Goal: Complete application form

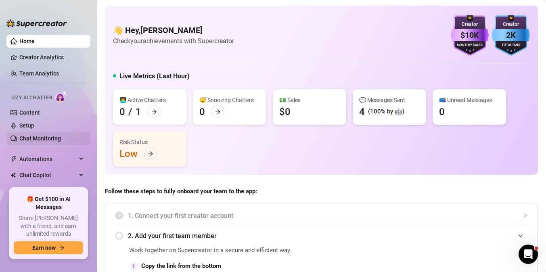
click at [45, 139] on link "Chat Monitoring" at bounding box center [40, 138] width 42 height 6
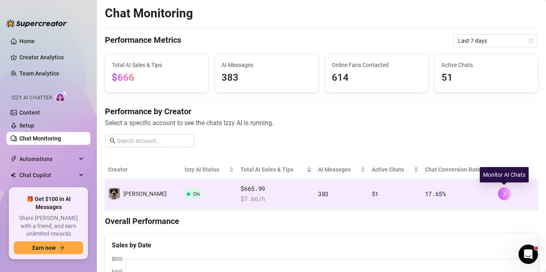
click at [505, 189] on button "button" at bounding box center [504, 193] width 13 height 13
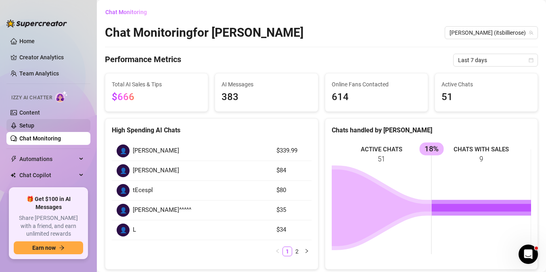
click at [34, 128] on link "Setup" at bounding box center [26, 125] width 15 height 6
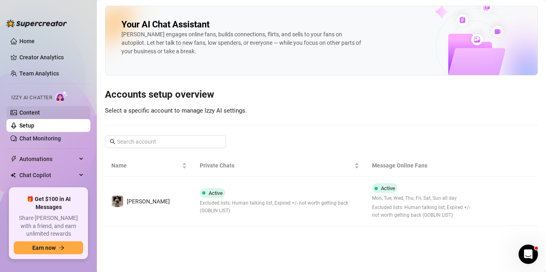
click at [40, 113] on link "Content" at bounding box center [29, 112] width 21 height 6
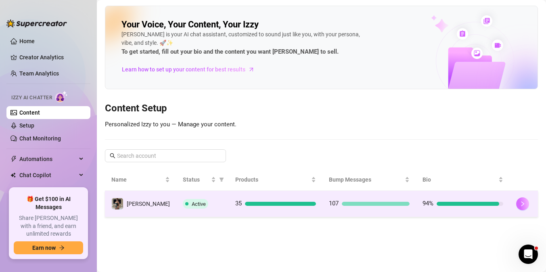
click at [523, 205] on button "button" at bounding box center [522, 203] width 13 height 13
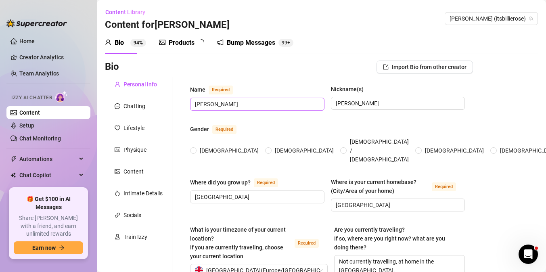
type input "[PERSON_NAME]"
type input "[GEOGRAPHIC_DATA]"
type textarea "Not currently travelling, at home in the [GEOGRAPHIC_DATA]."
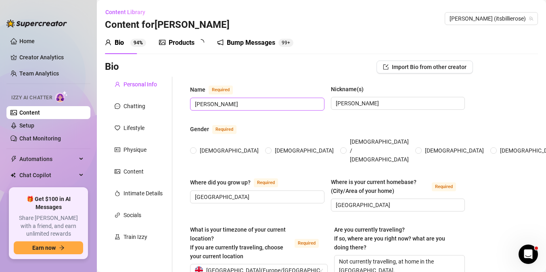
type input "[DEMOGRAPHIC_DATA]"
type input "single"
type input "i have 3 siblings. 2 sisters and 1 brother. They are all younger than me. My br…"
type input "i do not have children"
type input "i have 2 dogs. They are chihuahuas. The chocolate one is called meatball. The b…"
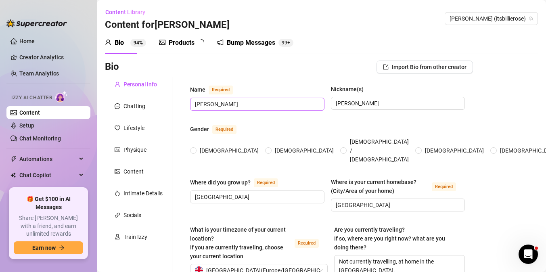
type input "Onlyfans and content creation"
type input "I was previously in the Military. More specifically the [DEMOGRAPHIC_DATA] army…"
type input "I am a post graduate"
type input "[DEMOGRAPHIC_DATA]"
type input "I don’t tend to discuss political beliefs and economic ideals. I think my milit…"
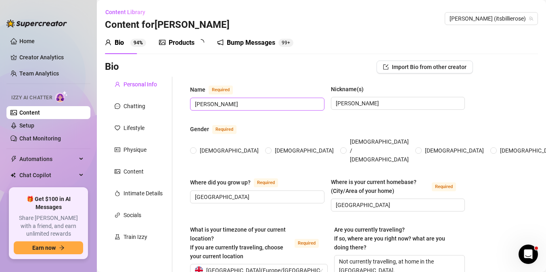
type textarea "My long term dream is to live off grid somewhere by the welsh coast with my dog…"
type textarea "We were about to head out of camp in convoy. There were 7 rangers, 4 jackals an…"
type textarea "I come from a poor family, I’m super working class. I have been in the porn ind…"
type textarea "The guy in the videos is normally the same. It is a business arrangement. We bo…"
radio input "true"
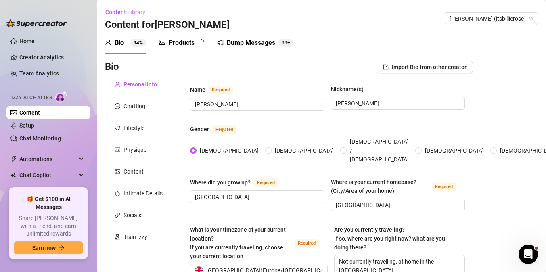
type input "[DATE]"
click at [140, 175] on div "Content" at bounding box center [134, 171] width 20 height 9
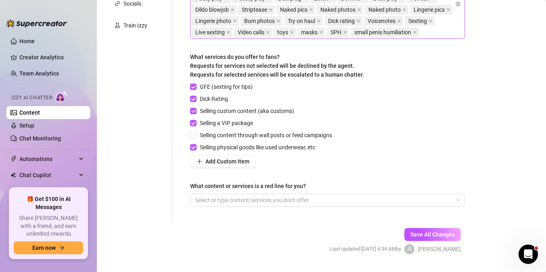
scroll to position [214, 0]
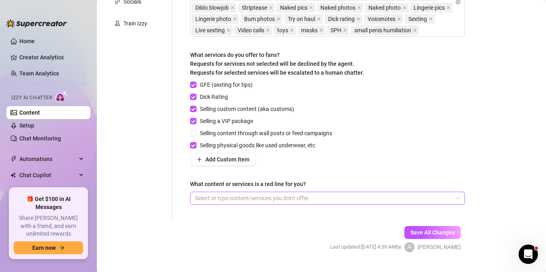
click at [267, 196] on div at bounding box center [323, 198] width 263 height 11
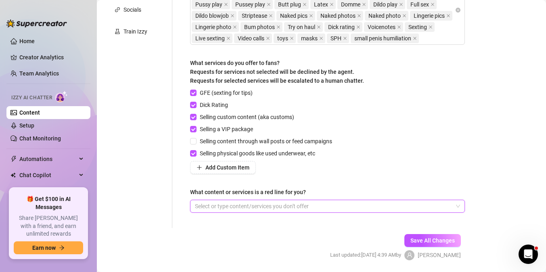
scroll to position [229, 0]
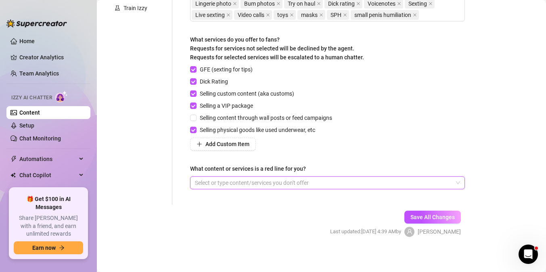
click at [275, 184] on div at bounding box center [323, 182] width 263 height 11
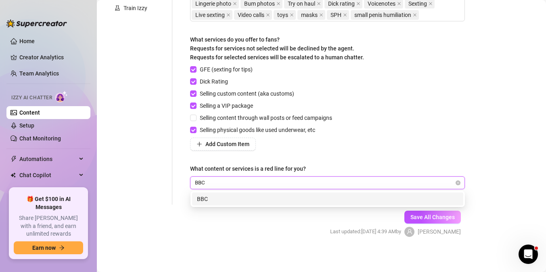
type input "BBC"
click at [474, 168] on div "Bio Import Bio from other creator Personal Info Chatting Lifestyle Physique Con…" at bounding box center [321, 42] width 433 height 420
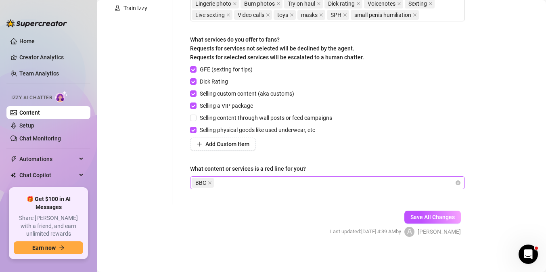
click at [324, 179] on div "BBC" at bounding box center [323, 182] width 263 height 11
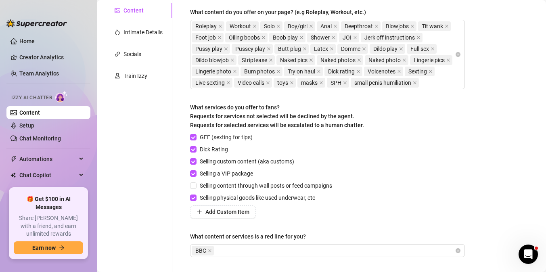
scroll to position [128, 0]
